Goal: Task Accomplishment & Management: Use online tool/utility

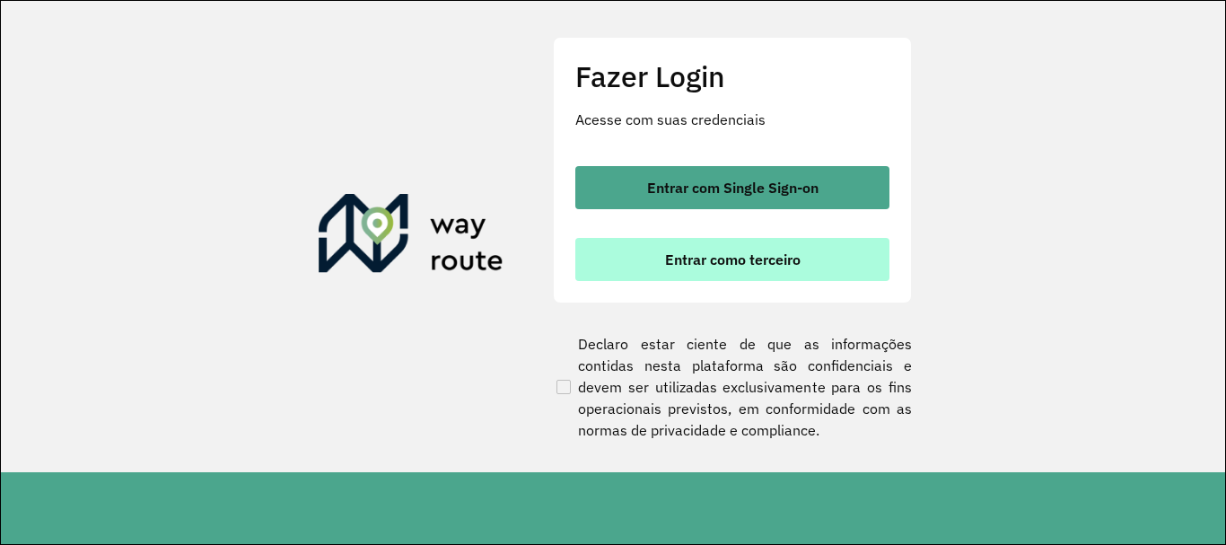
click at [757, 267] on span "Entrar como terceiro" at bounding box center [733, 259] width 136 height 14
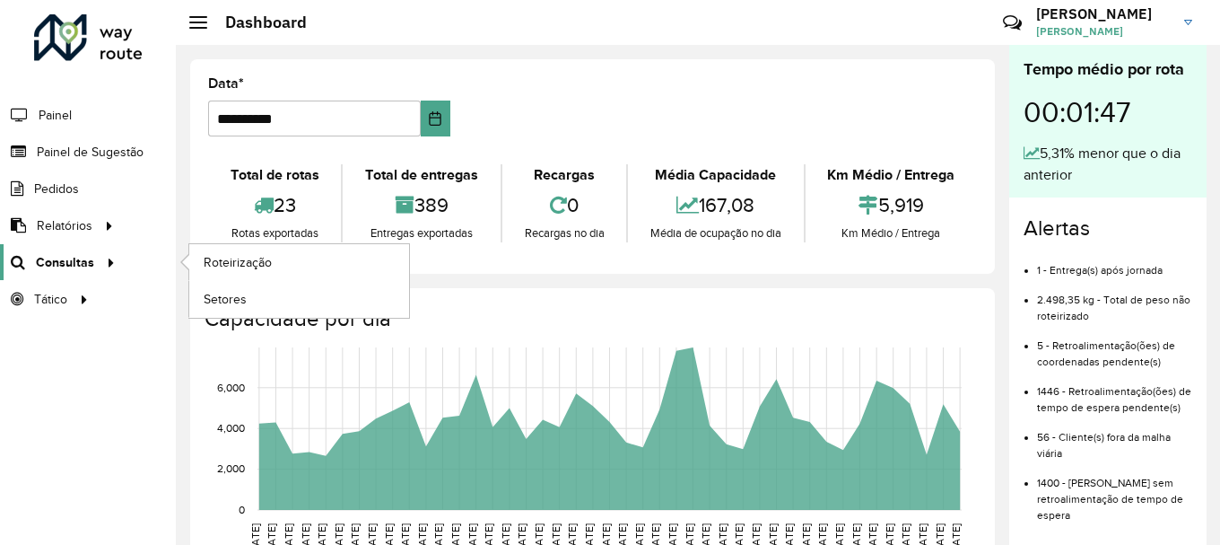
click at [72, 267] on span "Consultas" at bounding box center [65, 262] width 58 height 19
click at [191, 259] on link "Roteirização" at bounding box center [299, 262] width 220 height 36
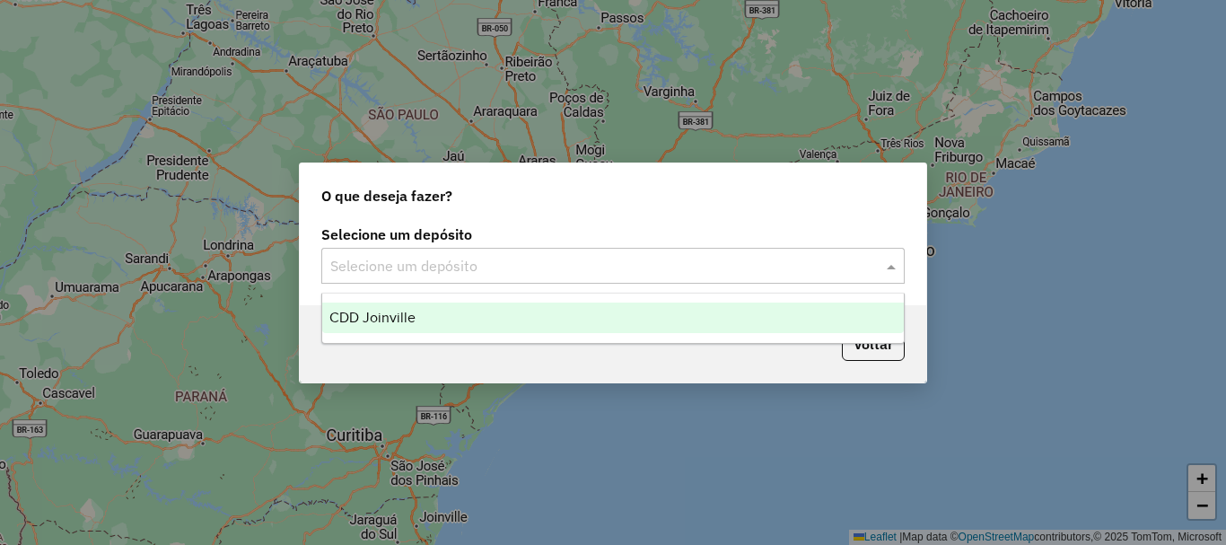
click at [638, 266] on input "text" at bounding box center [594, 267] width 529 height 22
click at [599, 317] on div "CDD Joinville" at bounding box center [613, 317] width 582 height 31
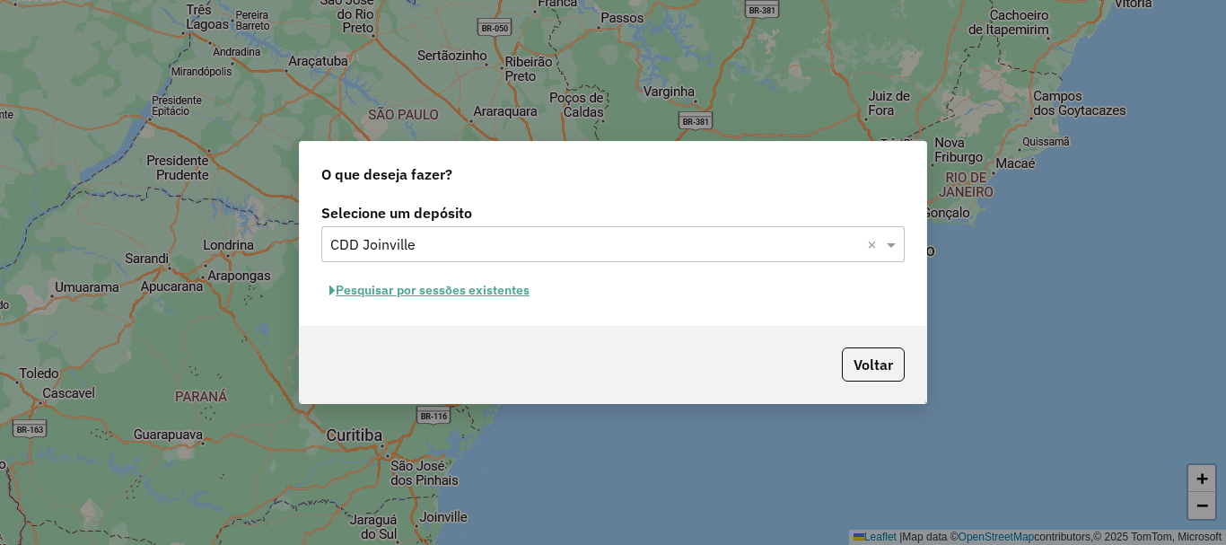
click at [511, 291] on button "Pesquisar por sessões existentes" at bounding box center [429, 290] width 216 height 28
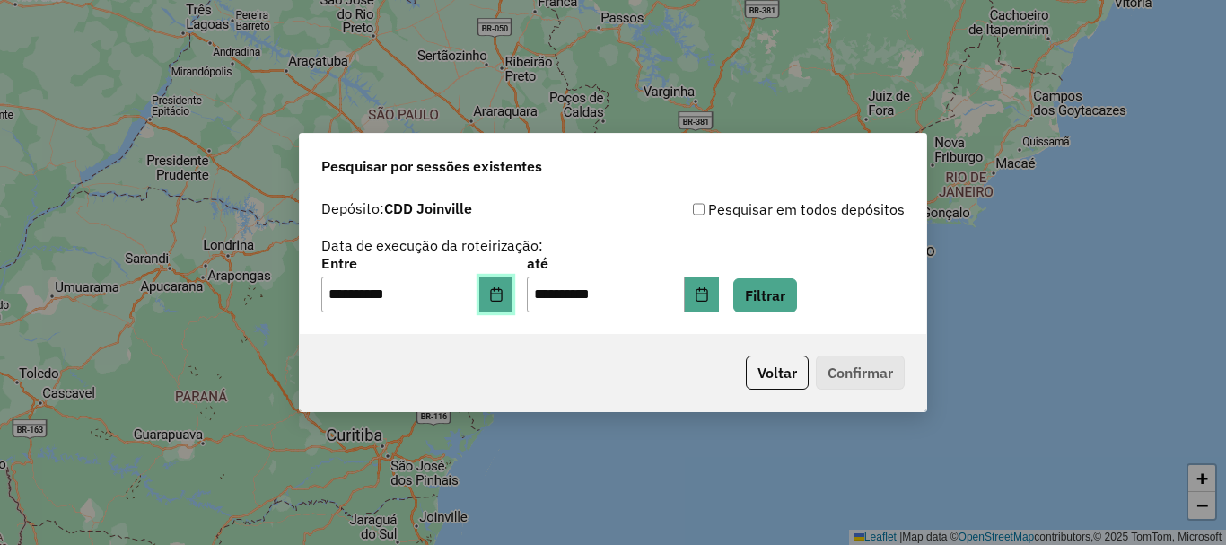
click at [513, 311] on button "Choose Date" at bounding box center [496, 294] width 34 height 36
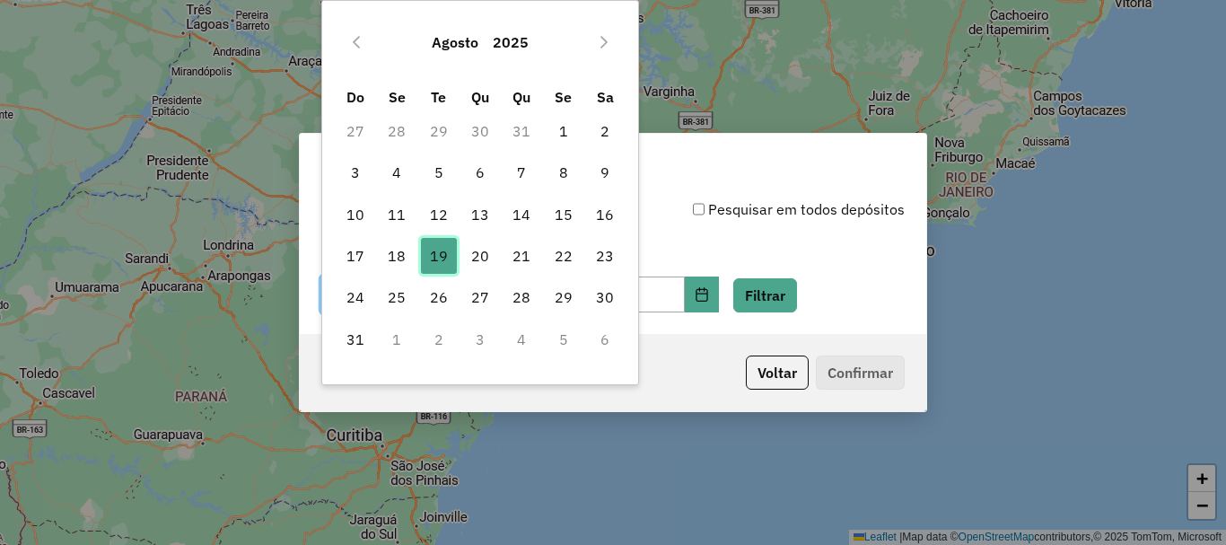
click at [433, 257] on span "19" at bounding box center [439, 256] width 36 height 36
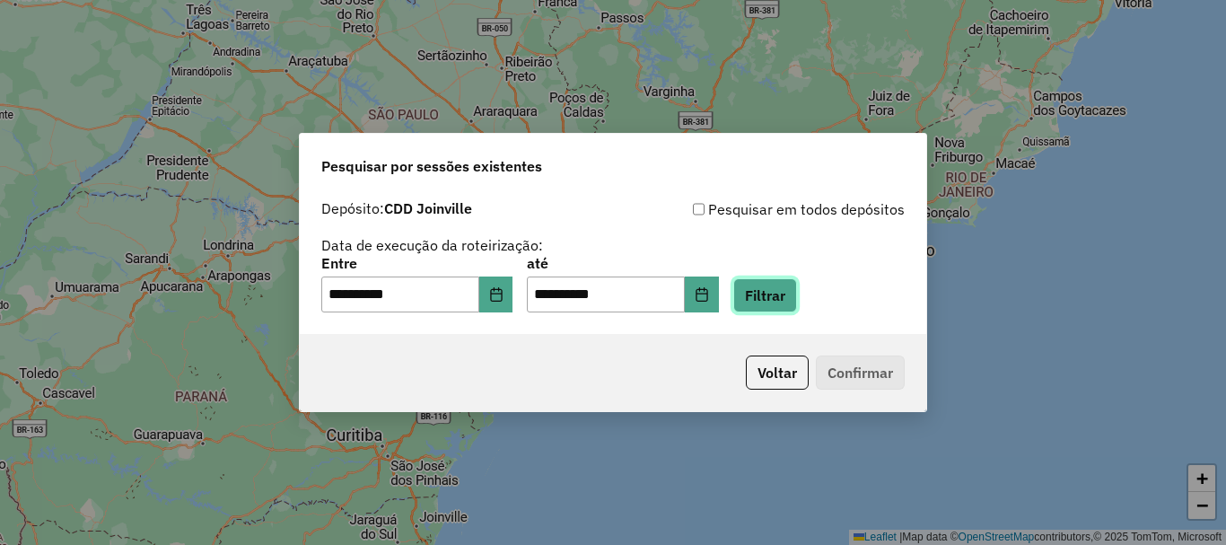
click at [796, 304] on button "Filtrar" at bounding box center [765, 295] width 64 height 34
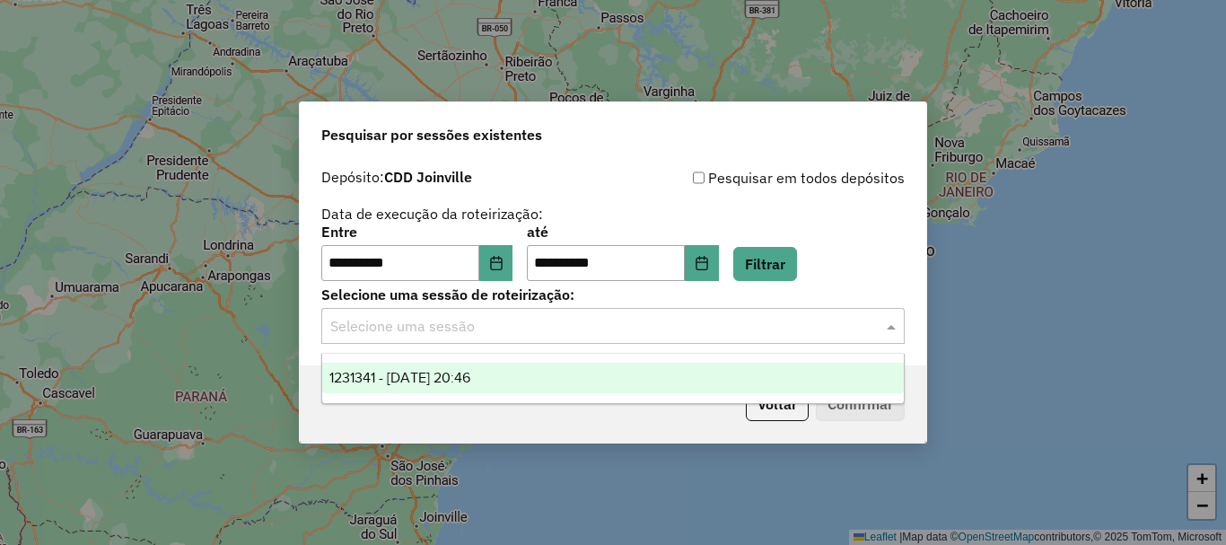
click at [544, 330] on input "text" at bounding box center [594, 327] width 529 height 22
click at [519, 378] on div "1231341 - 19/08/2025 20:46" at bounding box center [613, 378] width 582 height 31
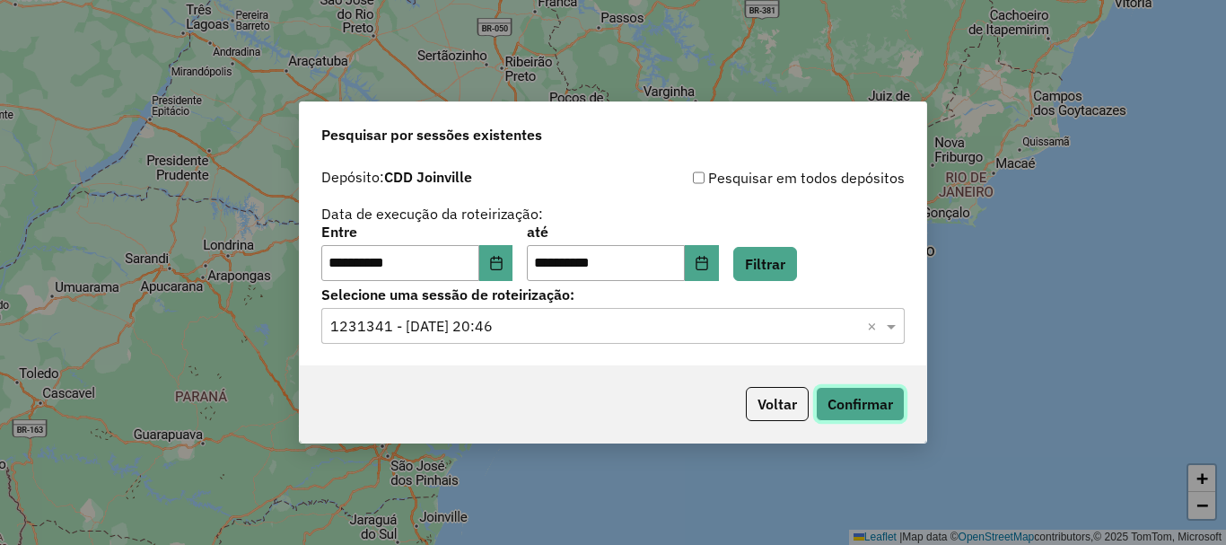
drag, startPoint x: 841, startPoint y: 403, endPoint x: 830, endPoint y: 394, distance: 14.0
click at [830, 394] on button "Confirmar" at bounding box center [860, 404] width 89 height 34
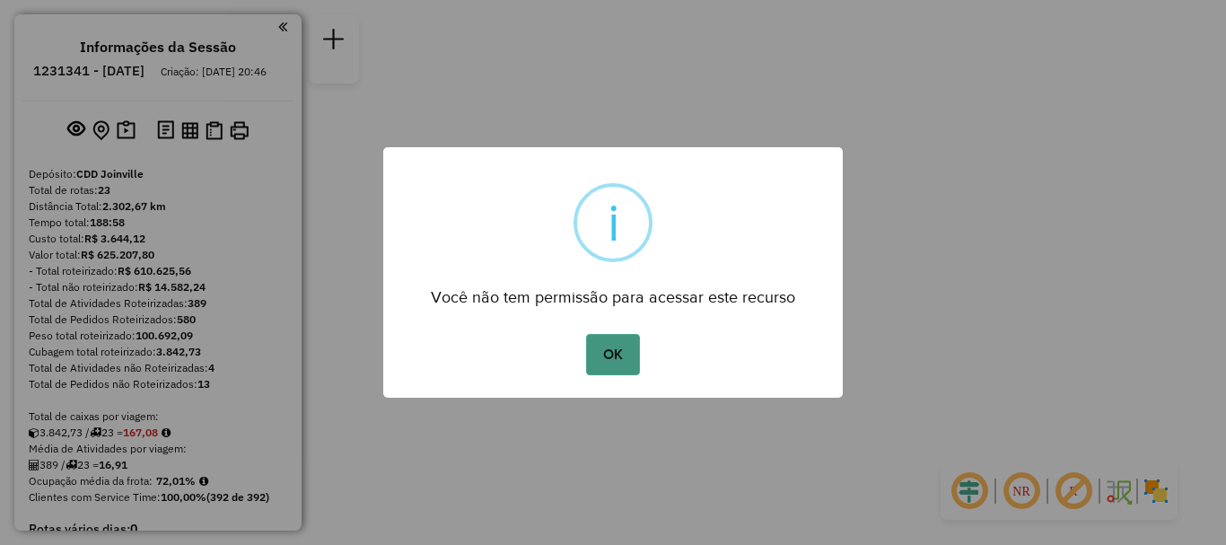
click at [600, 355] on button "OK" at bounding box center [612, 354] width 53 height 41
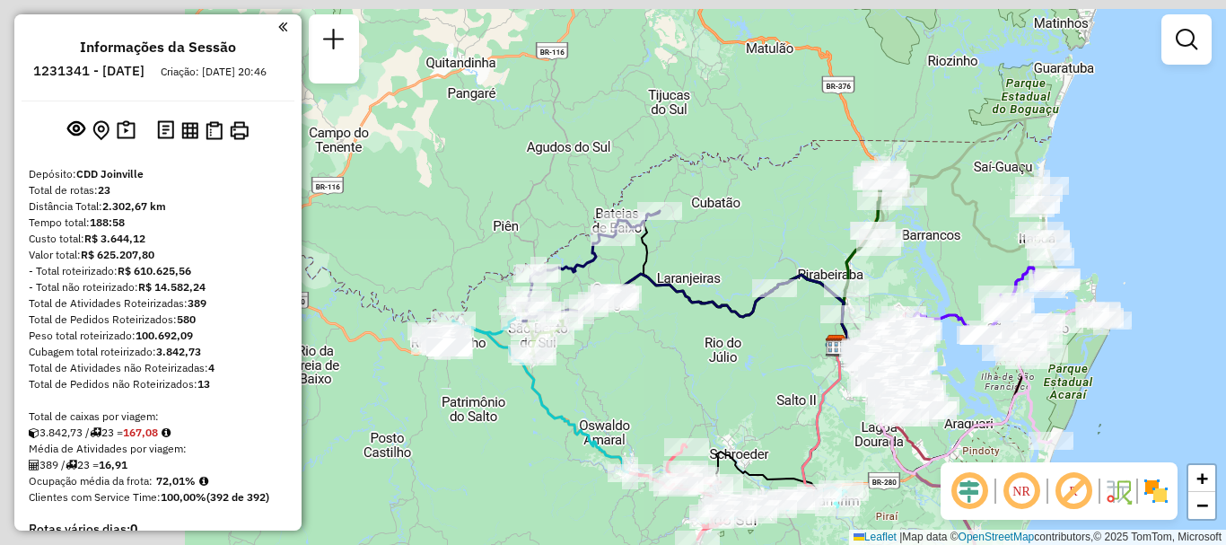
drag, startPoint x: 786, startPoint y: 406, endPoint x: 938, endPoint y: 455, distance: 159.5
click at [1004, 473] on hb-router-mapa "Informações da Sessão 1231341 - 19/08/2025 Criação: 18/08/2025 20:46 Depósito: …" at bounding box center [613, 272] width 1226 height 545
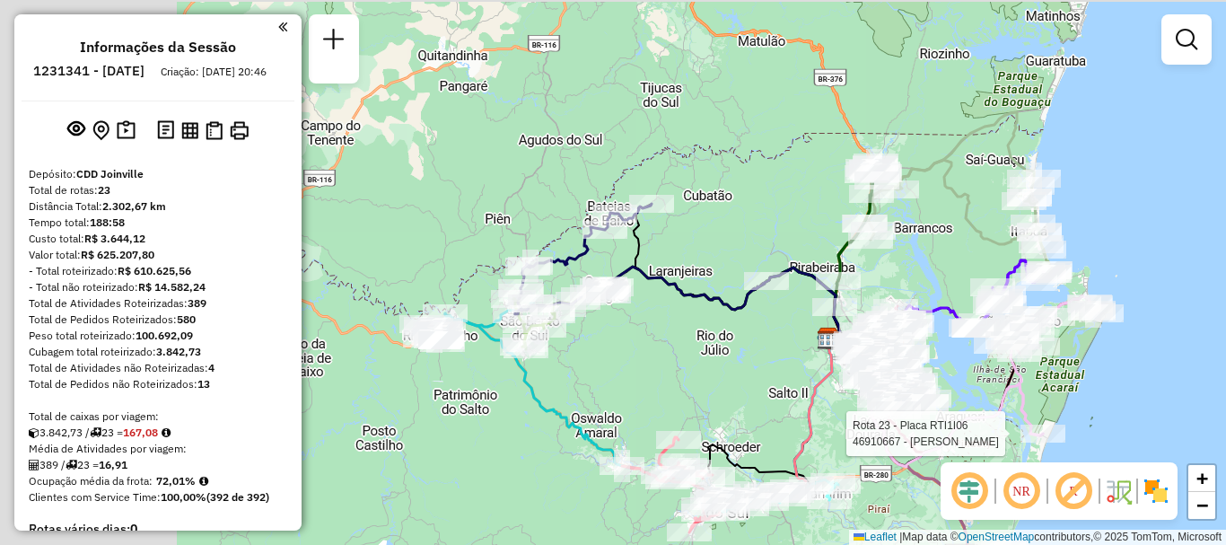
select select "**********"
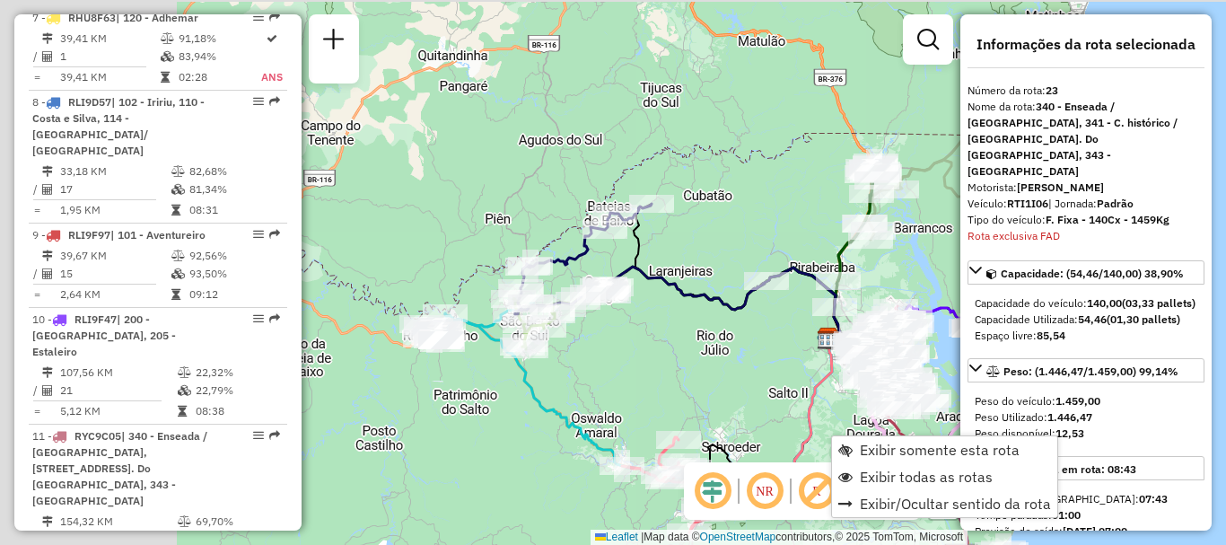
scroll to position [3048, 0]
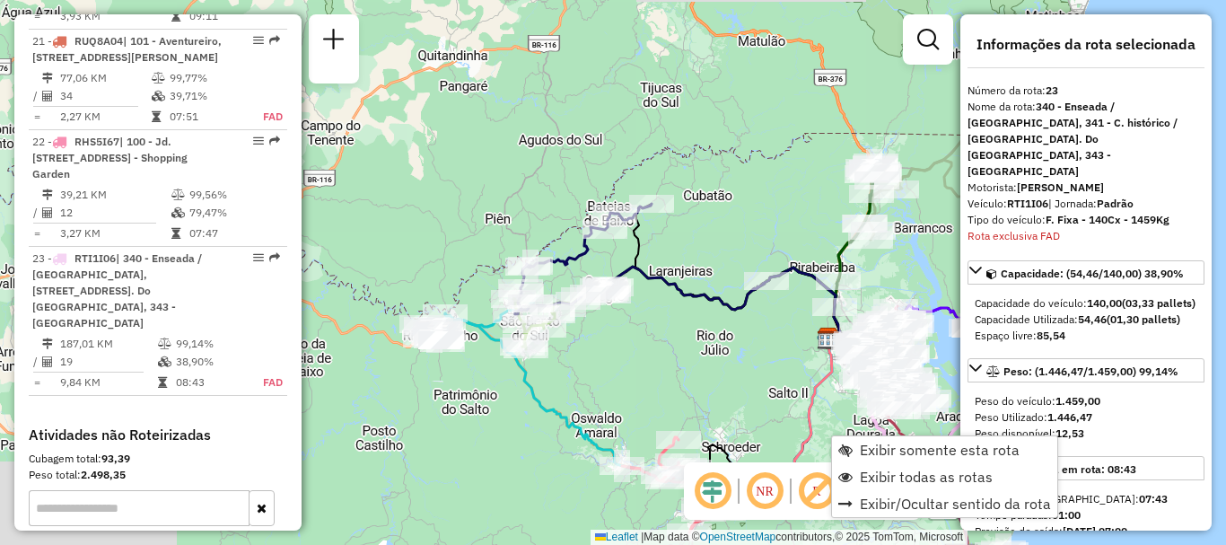
click at [661, 388] on div "Janela de atendimento Grade de atendimento Capacidade Transportadoras Veículos …" at bounding box center [613, 272] width 1226 height 545
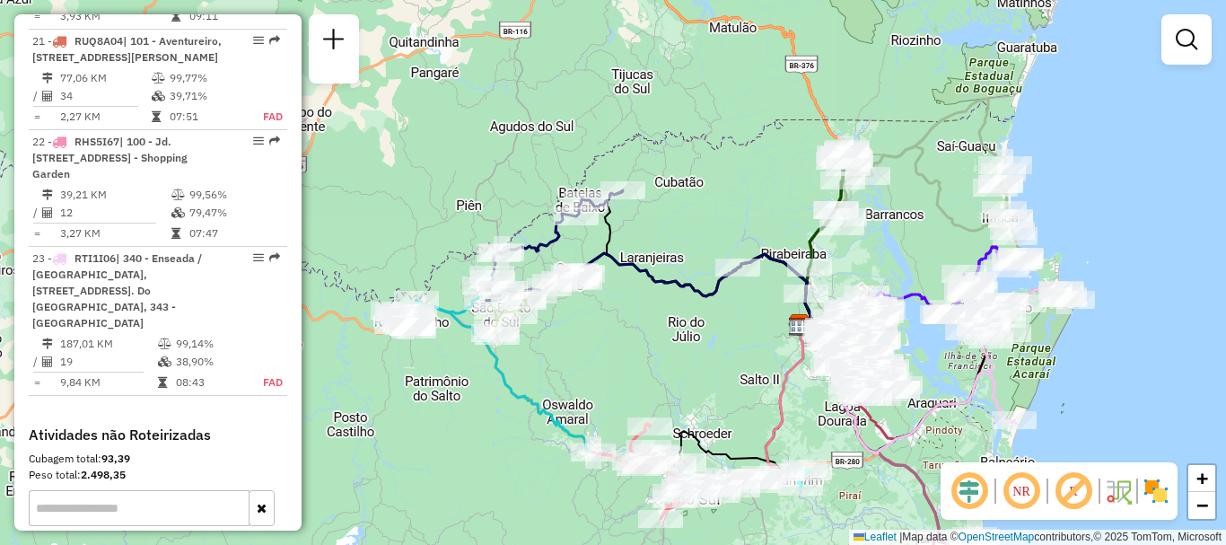
drag, startPoint x: 1085, startPoint y: 366, endPoint x: 980, endPoint y: 322, distance: 113.8
click at [980, 322] on div "Janela de atendimento Grade de atendimento Capacidade Transportadoras Veículos …" at bounding box center [613, 272] width 1226 height 545
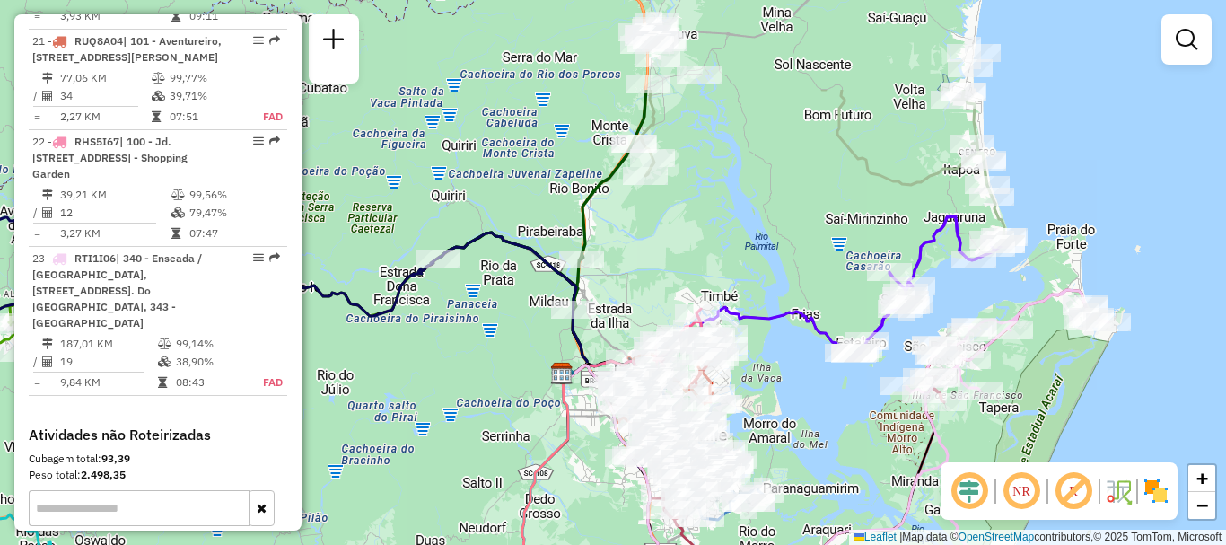
drag, startPoint x: 779, startPoint y: 255, endPoint x: 838, endPoint y: 398, distance: 154.5
click at [838, 398] on div "Janela de atendimento Grade de atendimento Capacidade Transportadoras Veículos …" at bounding box center [613, 272] width 1226 height 545
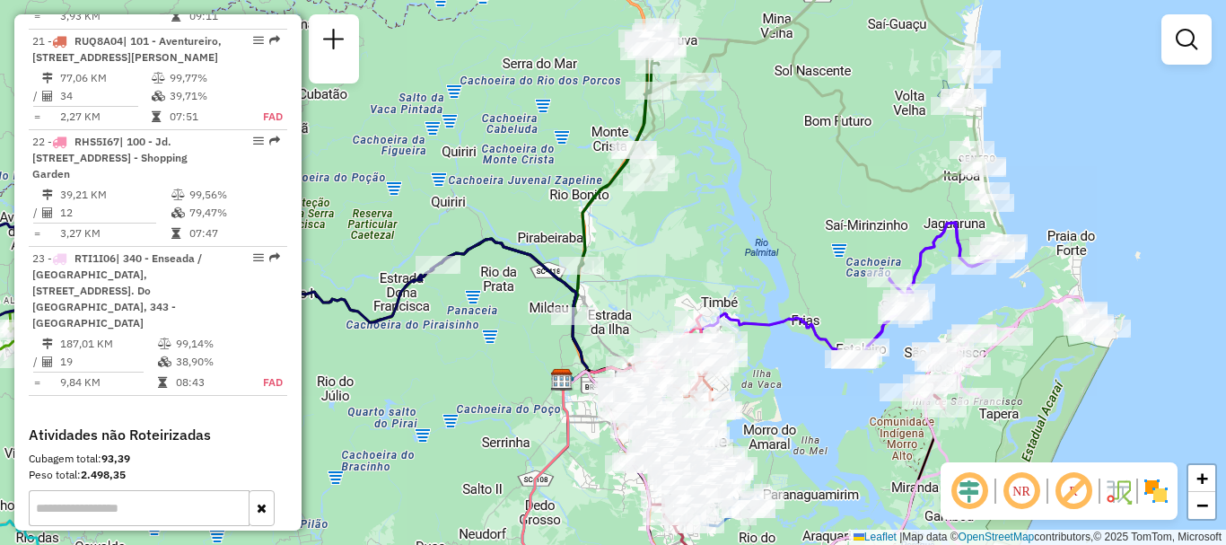
click at [809, 152] on div "Janela de atendimento Grade de atendimento Capacidade Transportadoras Veículos …" at bounding box center [613, 272] width 1226 height 545
